Goal: Check status: Check status

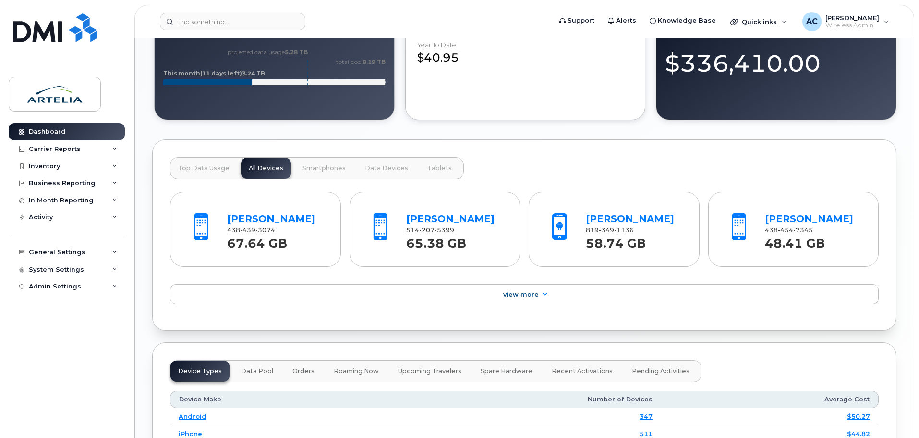
scroll to position [877, 0]
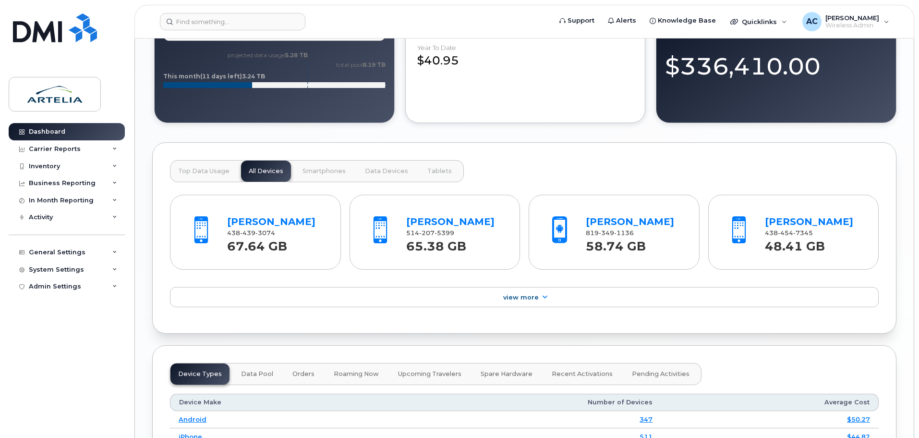
click at [194, 169] on span "Top Data Usage" at bounding box center [203, 171] width 51 height 8
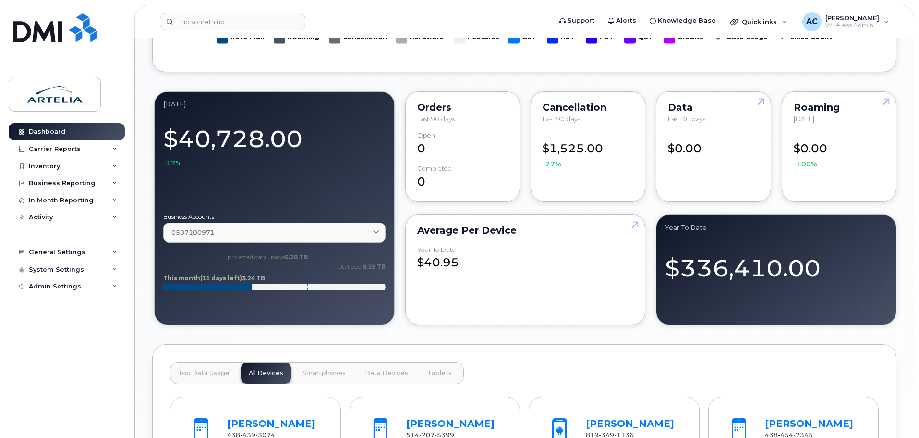
scroll to position [673, 0]
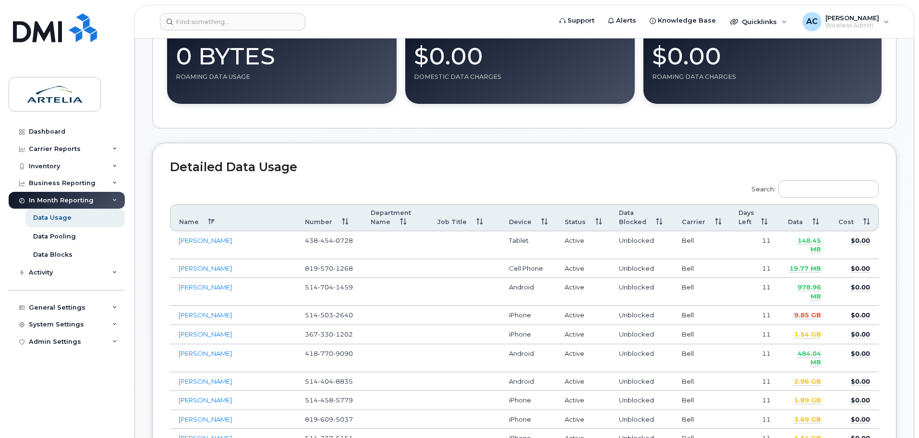
scroll to position [264, 0]
click at [797, 220] on th "Data" at bounding box center [804, 217] width 50 height 27
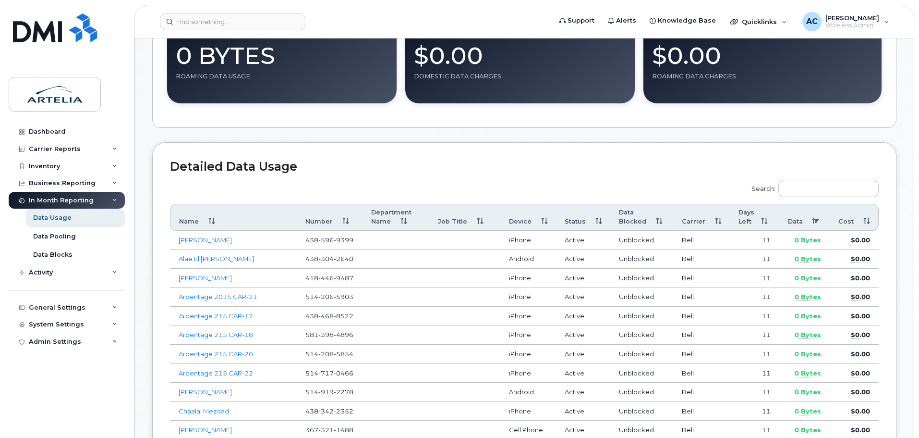
click at [797, 220] on th "Data" at bounding box center [804, 217] width 50 height 27
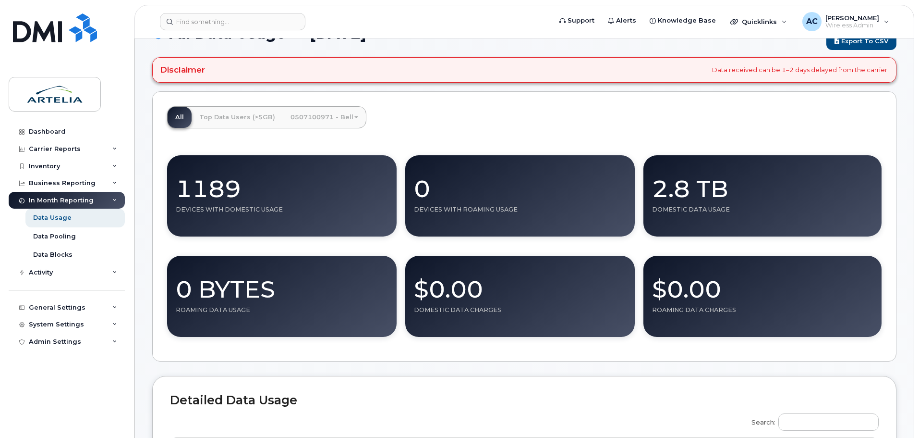
scroll to position [0, 0]
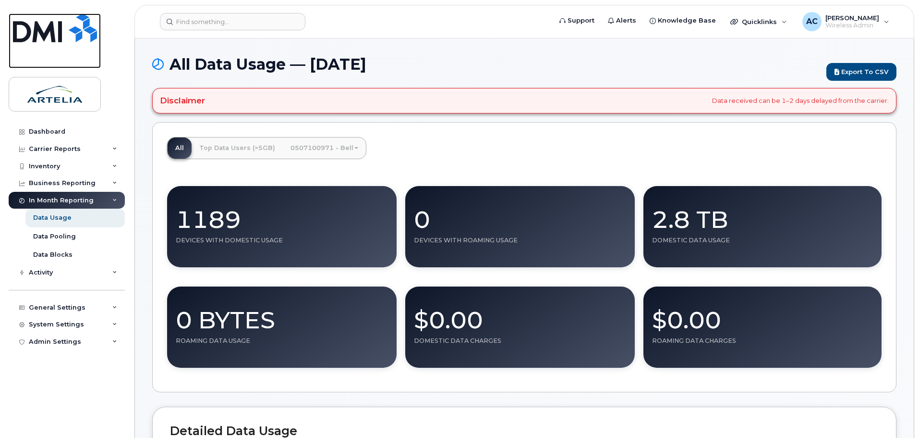
click at [61, 27] on img at bounding box center [55, 27] width 84 height 29
